Goal: Transaction & Acquisition: Purchase product/service

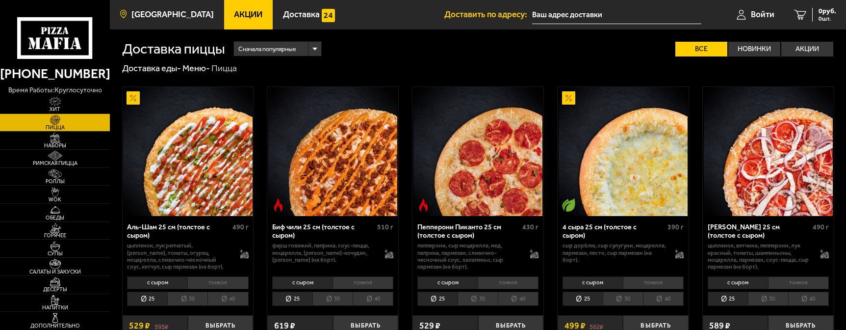
click at [191, 10] on span "[GEOGRAPHIC_DATA]" at bounding box center [172, 14] width 82 height 8
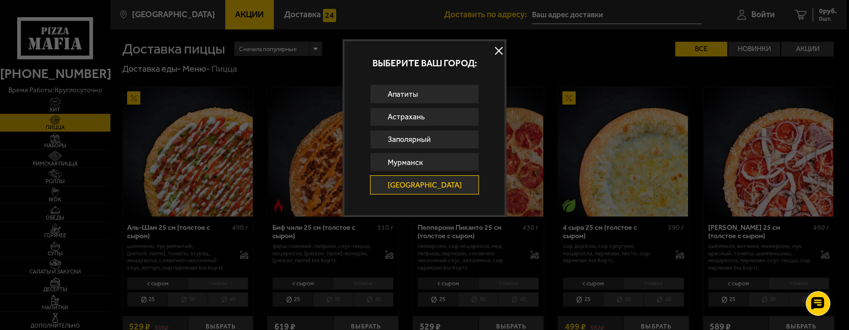
click at [492, 50] on button at bounding box center [499, 51] width 15 height 15
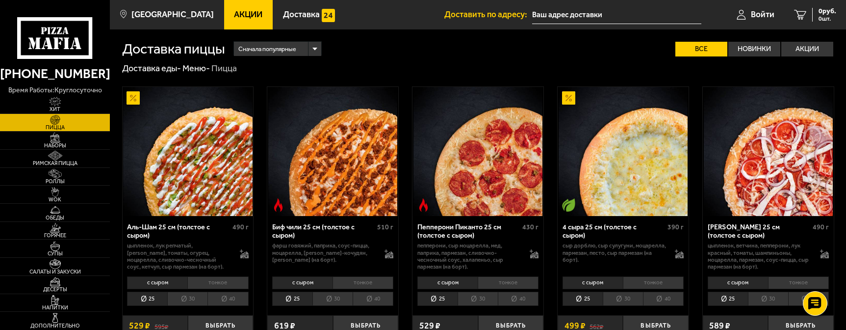
click at [50, 33] on use at bounding box center [49, 30] width 3 height 7
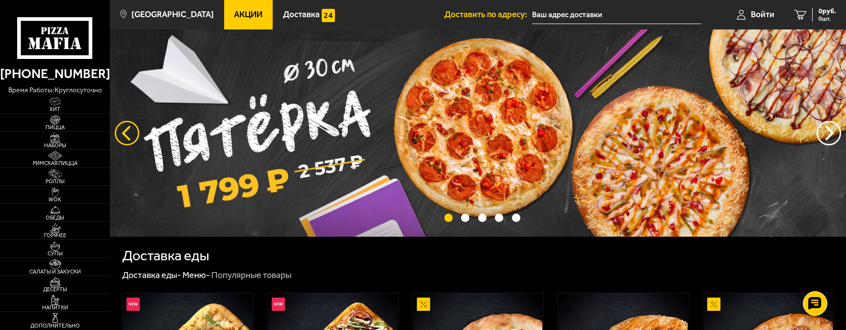
click at [119, 131] on button "следующий" at bounding box center [127, 133] width 25 height 25
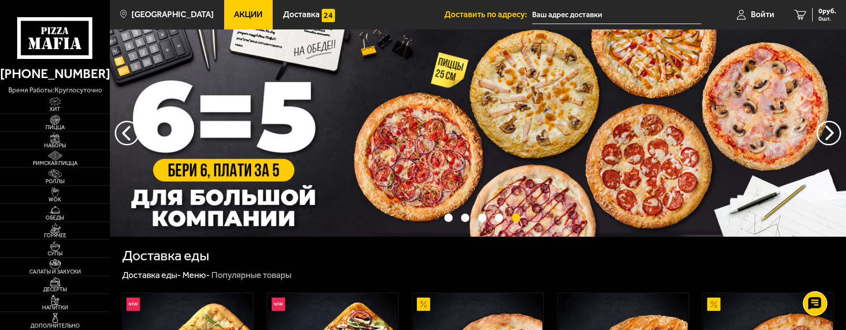
click at [141, 136] on img at bounding box center [478, 132] width 736 height 207
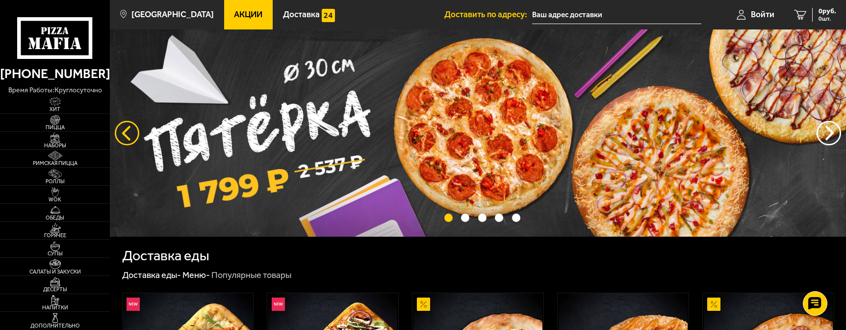
click at [129, 133] on button "следующий" at bounding box center [127, 133] width 25 height 25
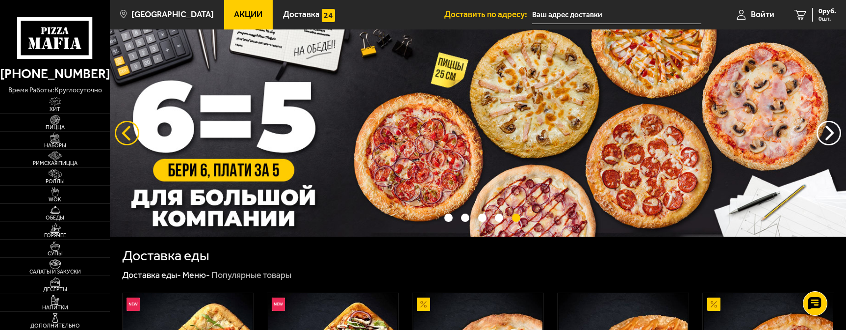
click at [129, 133] on button "следующий" at bounding box center [127, 133] width 25 height 25
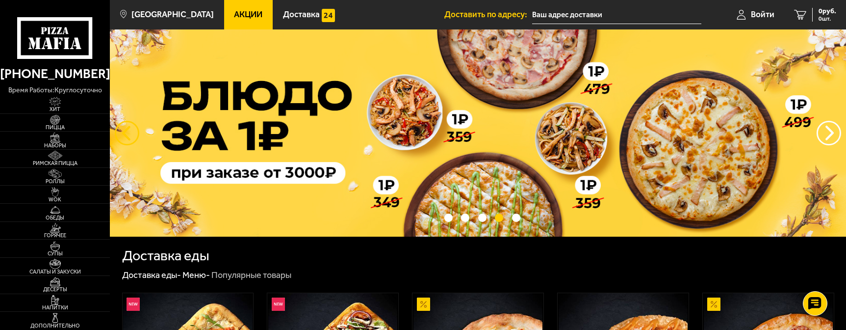
click at [129, 133] on button "следующий" at bounding box center [127, 133] width 25 height 25
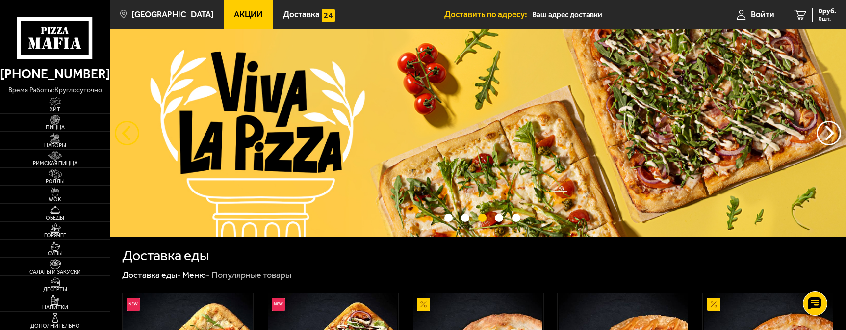
click at [129, 133] on button "следующий" at bounding box center [127, 133] width 25 height 25
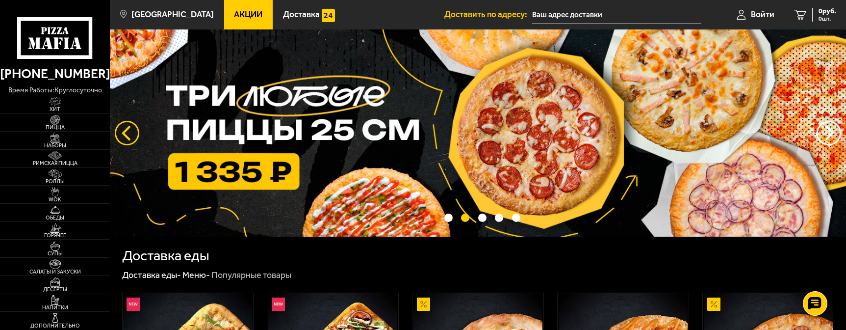
click at [129, 131] on button "следующий" at bounding box center [127, 133] width 25 height 25
